Goal: Transaction & Acquisition: Book appointment/travel/reservation

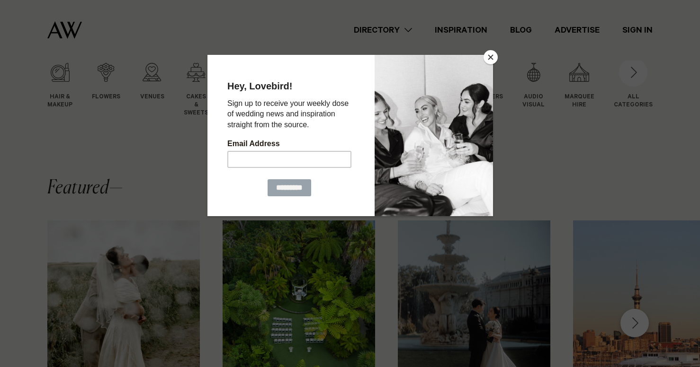
click at [491, 58] on button "Close" at bounding box center [490, 57] width 14 height 14
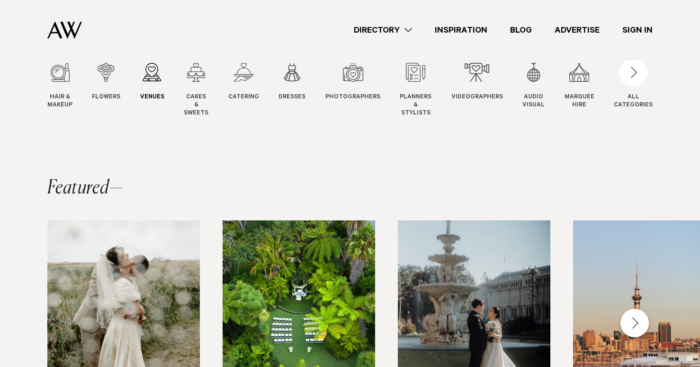
click at [155, 96] on span "Venues" at bounding box center [152, 98] width 24 height 8
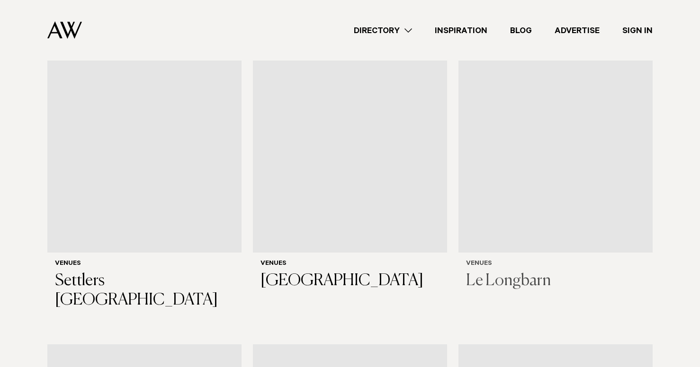
scroll to position [1068, 0]
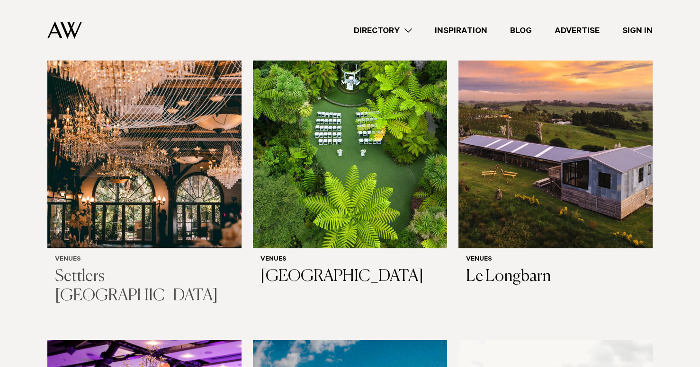
click at [104, 149] on img at bounding box center [144, 118] width 194 height 260
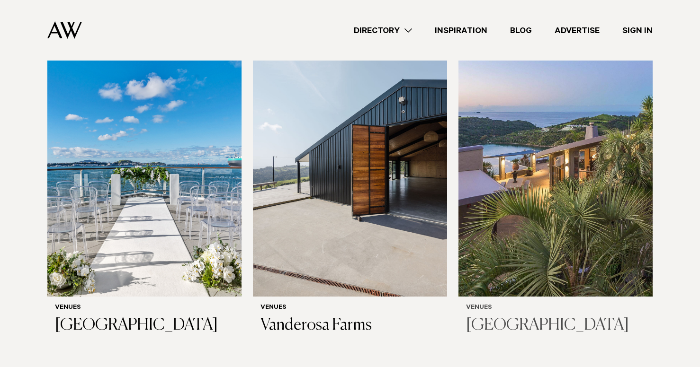
scroll to position [3400, 0]
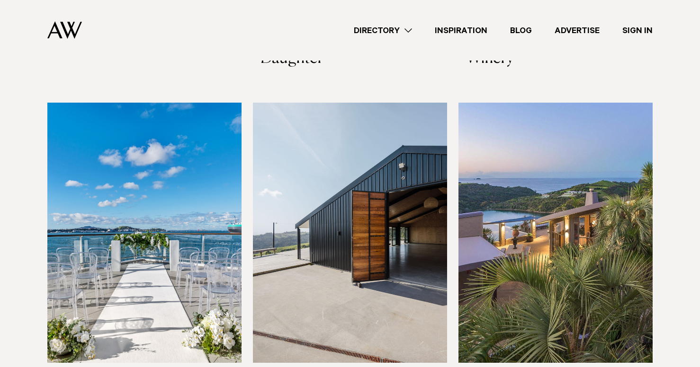
click at [475, 33] on link "Inspiration" at bounding box center [460, 30] width 75 height 13
click at [146, 205] on img at bounding box center [144, 233] width 194 height 260
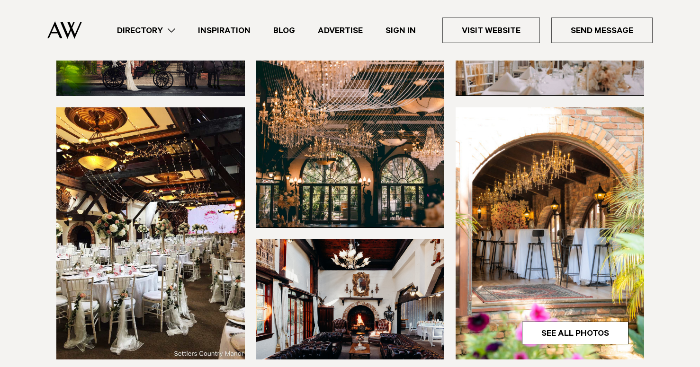
scroll to position [204, 0]
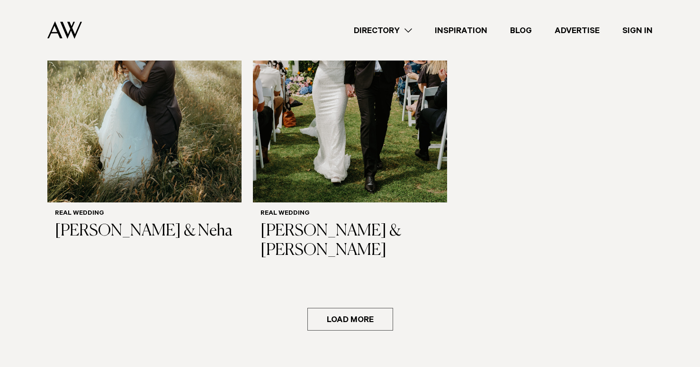
scroll to position [1499, 0]
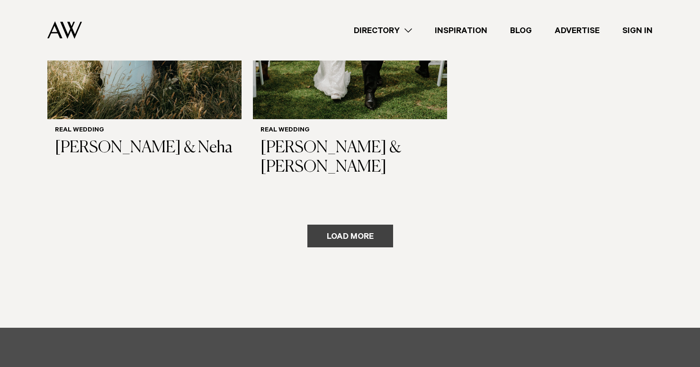
click at [358, 225] on button "Load more" at bounding box center [350, 236] width 86 height 23
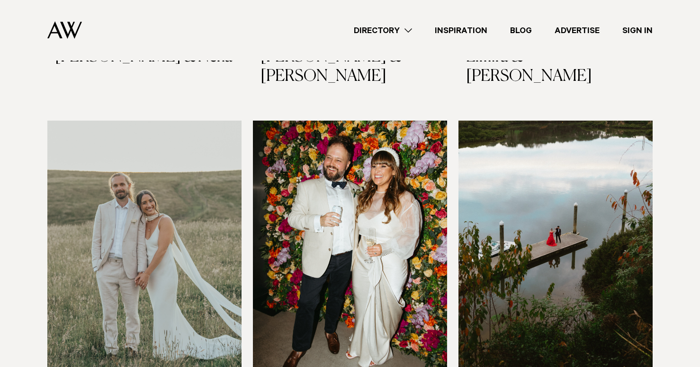
scroll to position [1552, 0]
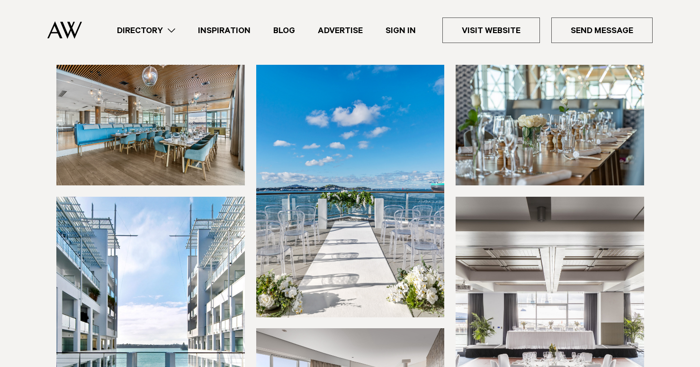
scroll to position [91, 0]
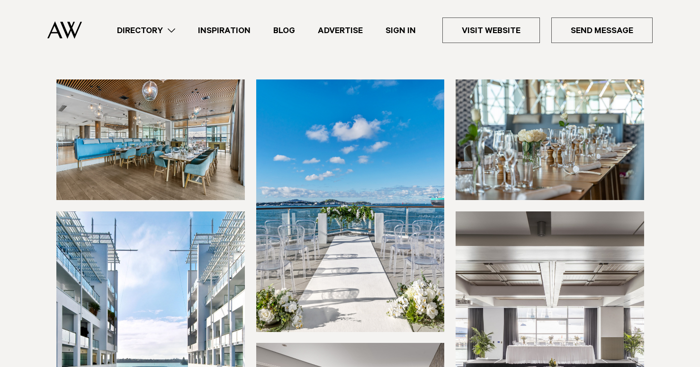
click at [615, 170] on img at bounding box center [549, 140] width 188 height 121
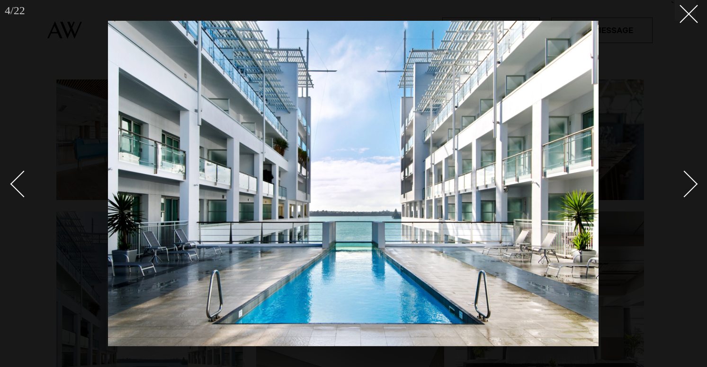
click at [694, 185] on div "Next slide" at bounding box center [684, 184] width 27 height 27
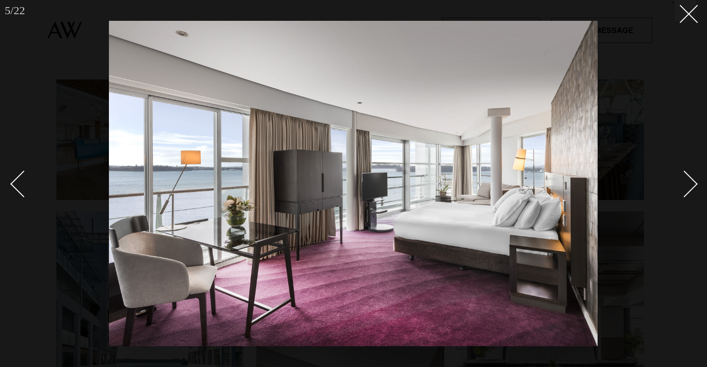
click at [694, 185] on div "Next slide" at bounding box center [684, 184] width 27 height 27
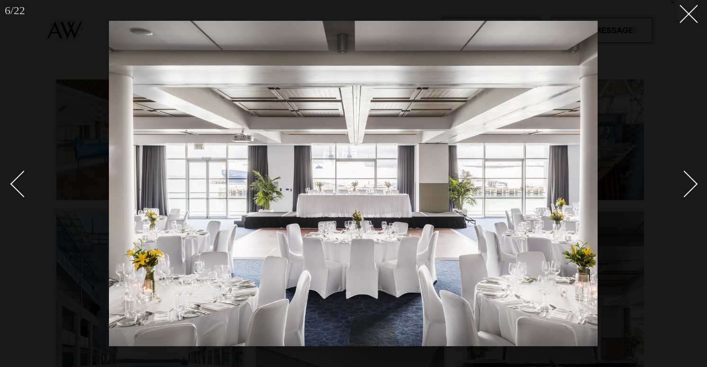
click at [694, 185] on div "Next slide" at bounding box center [684, 184] width 27 height 27
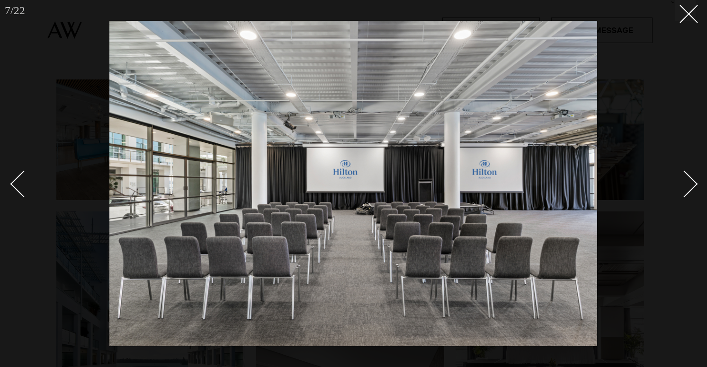
click at [694, 185] on div "Next slide" at bounding box center [684, 184] width 27 height 27
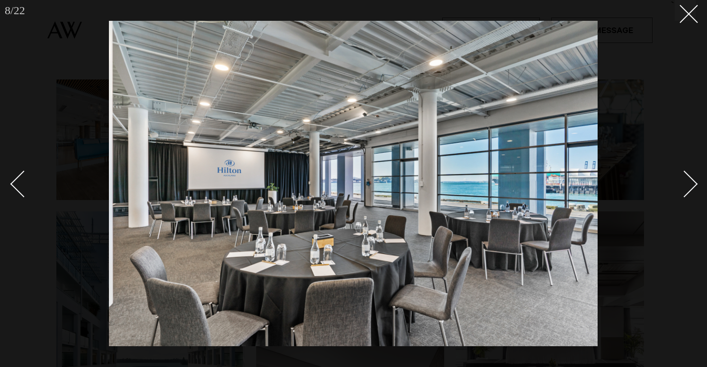
click at [694, 185] on div "Next slide" at bounding box center [684, 184] width 27 height 27
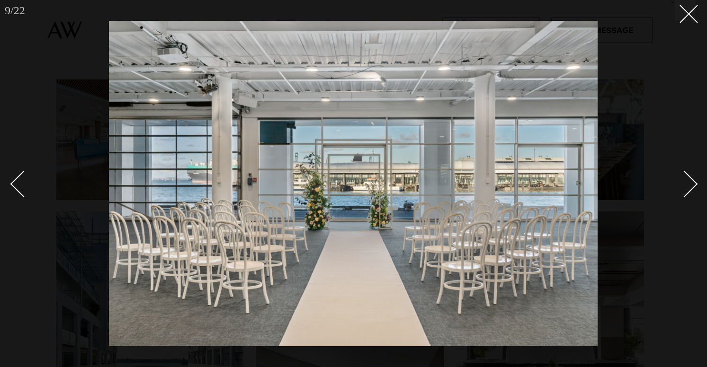
click at [694, 185] on div "Next slide" at bounding box center [684, 184] width 27 height 27
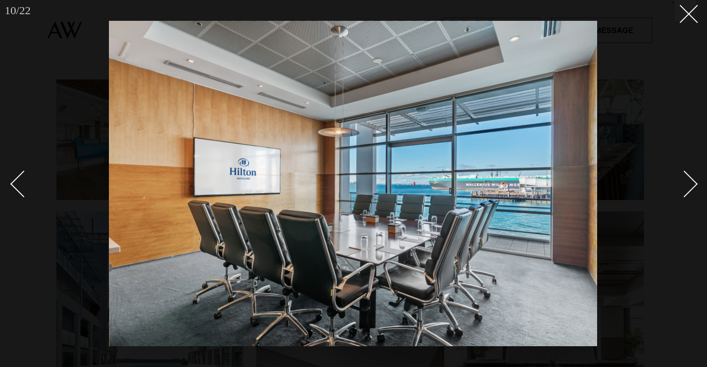
click at [694, 185] on div "Next slide" at bounding box center [684, 184] width 27 height 27
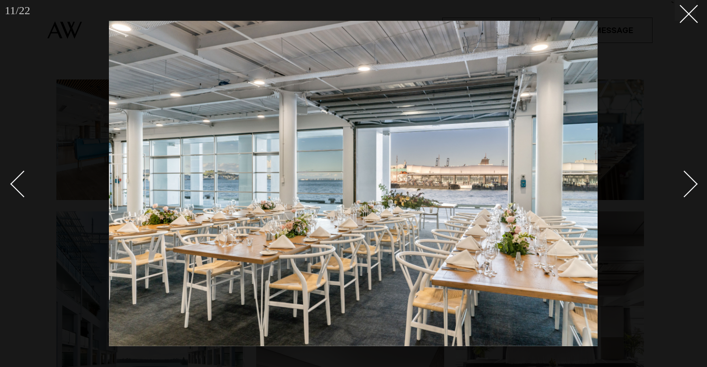
click at [694, 185] on div "Next slide" at bounding box center [684, 184] width 27 height 27
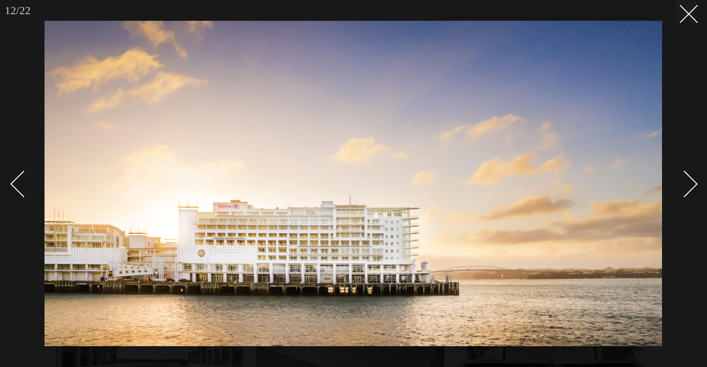
click at [694, 185] on div "Next slide" at bounding box center [684, 184] width 27 height 27
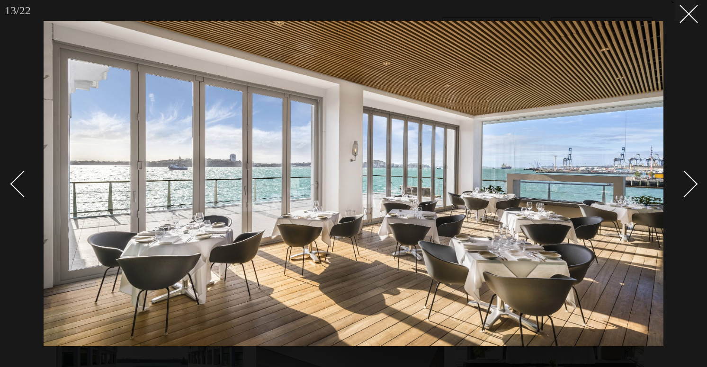
click at [691, 188] on div "Next slide" at bounding box center [684, 184] width 27 height 27
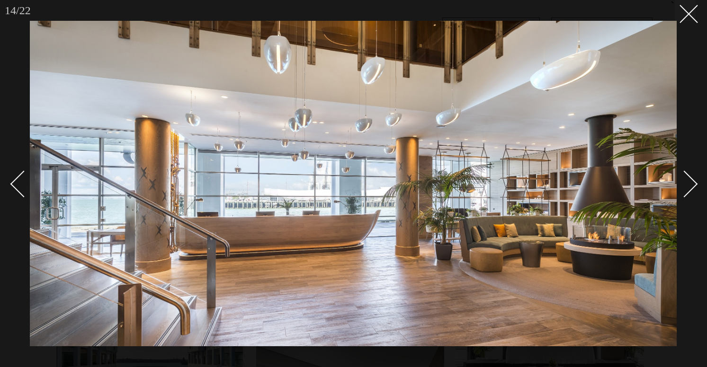
click at [691, 188] on div "Next slide" at bounding box center [684, 184] width 27 height 27
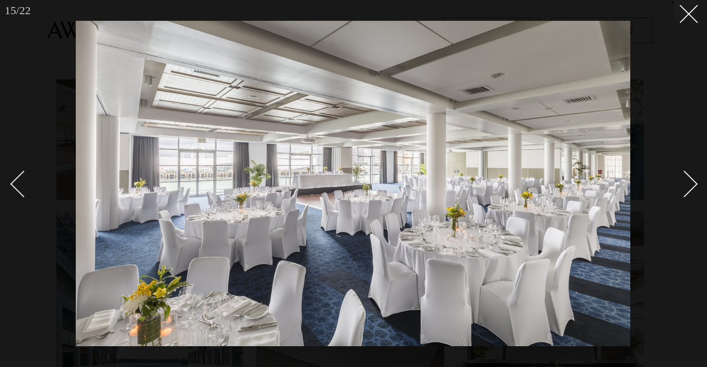
click at [691, 188] on div "Next slide" at bounding box center [684, 184] width 27 height 27
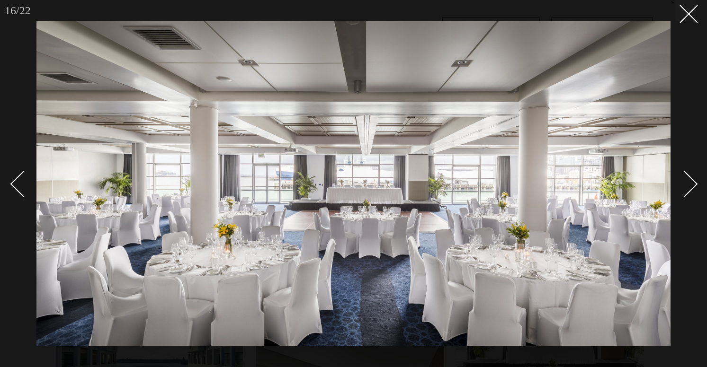
click at [691, 188] on div "Next slide" at bounding box center [684, 184] width 27 height 27
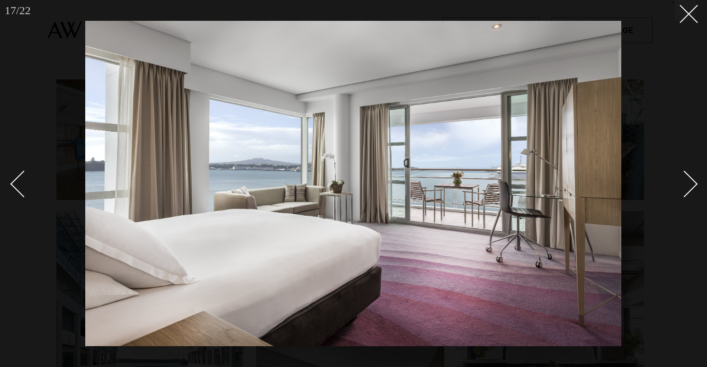
click at [691, 188] on div "Next slide" at bounding box center [684, 184] width 27 height 27
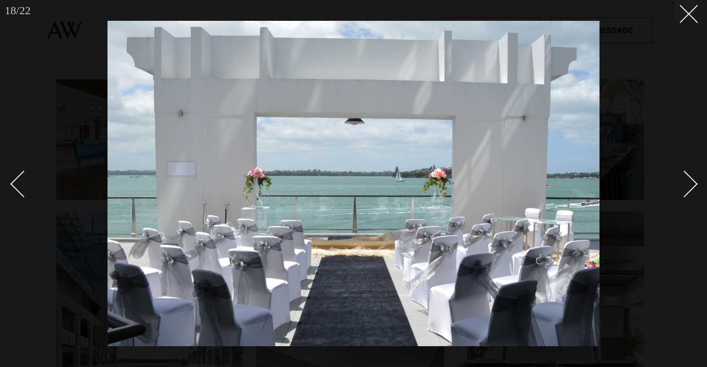
click at [691, 188] on div "Next slide" at bounding box center [684, 184] width 27 height 27
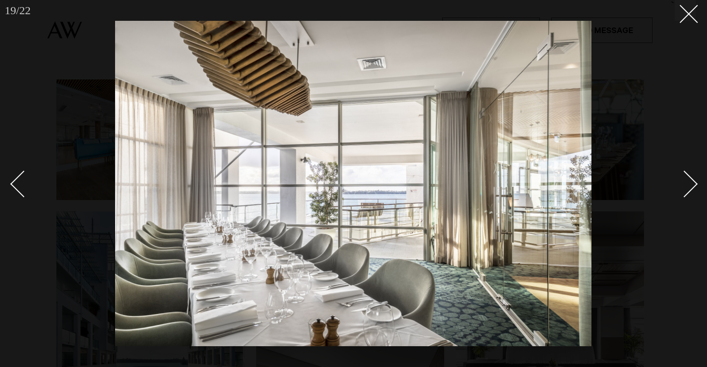
click at [691, 188] on div "Next slide" at bounding box center [684, 184] width 27 height 27
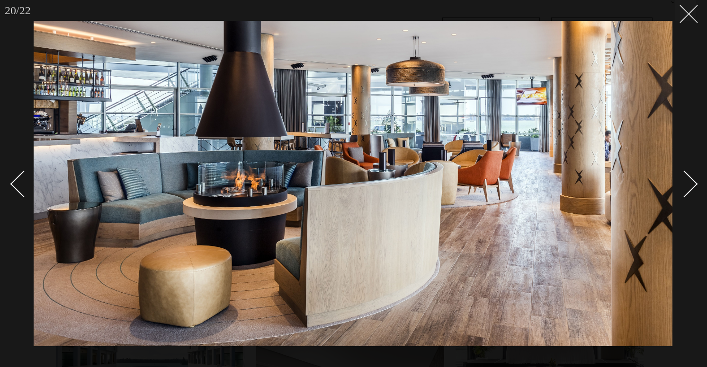
click at [679, 20] on button at bounding box center [684, 10] width 21 height 21
